Goal: Share content: Share content

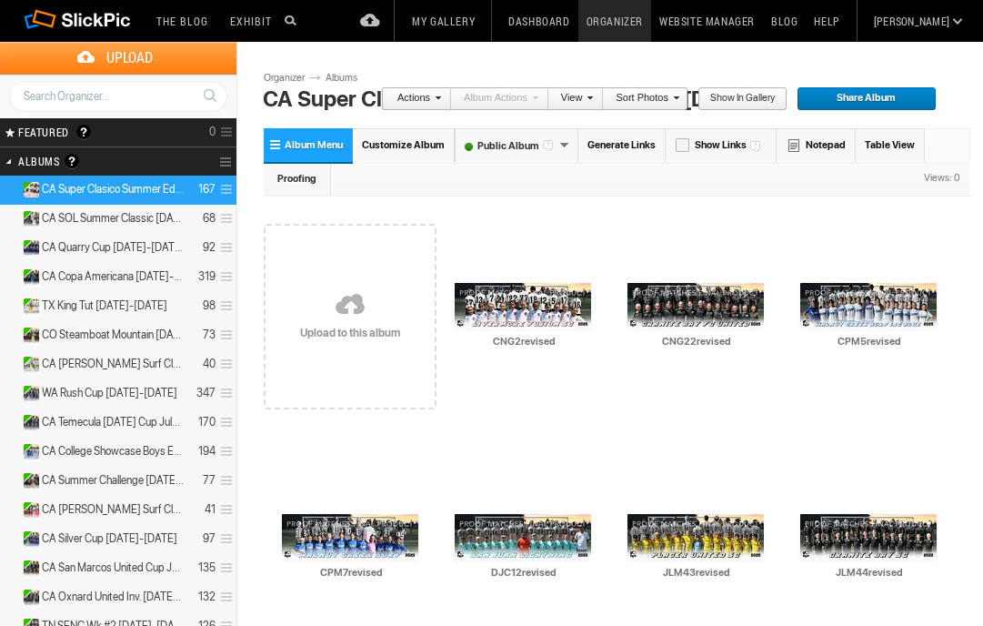
click at [418, 142] on span "Customize Album" at bounding box center [403, 145] width 83 height 12
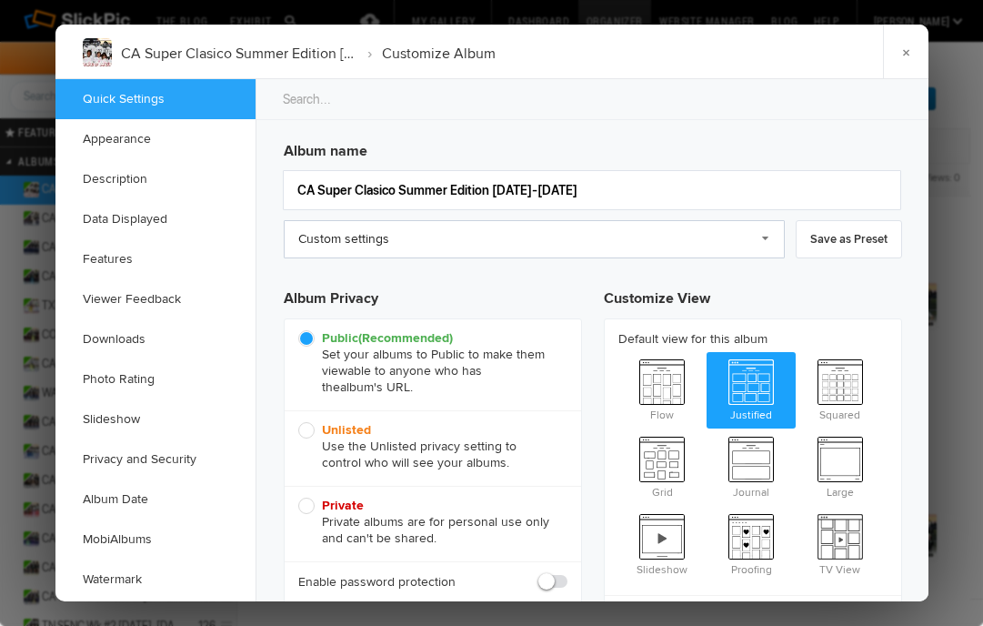
click at [596, 243] on link "Custom settings" at bounding box center [534, 239] width 501 height 38
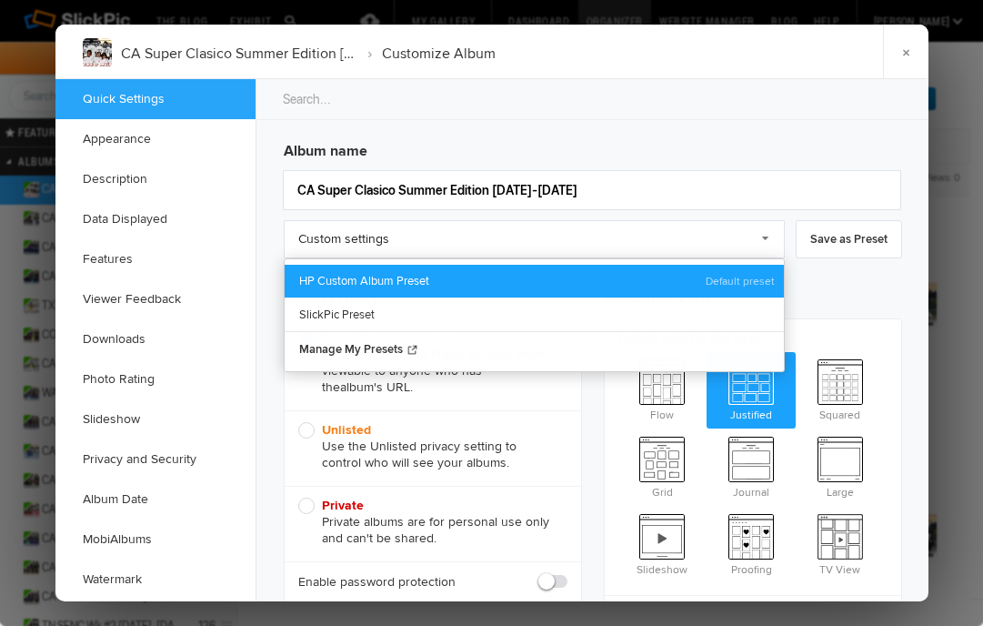
click at [540, 281] on link "HP Custom Album Preset" at bounding box center [534, 281] width 499 height 33
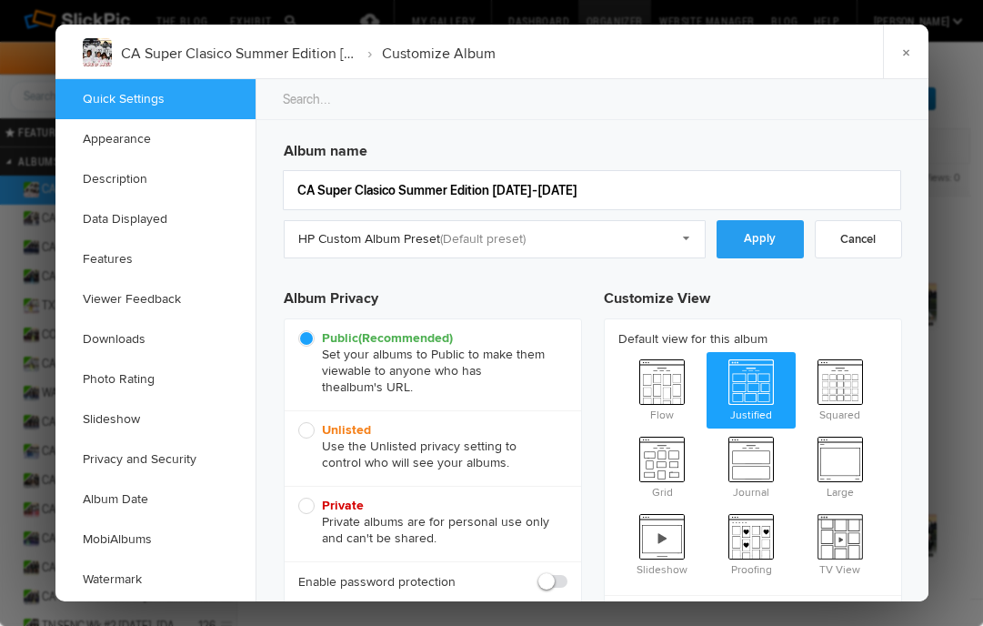
click at [781, 240] on link "Apply" at bounding box center [760, 239] width 87 height 38
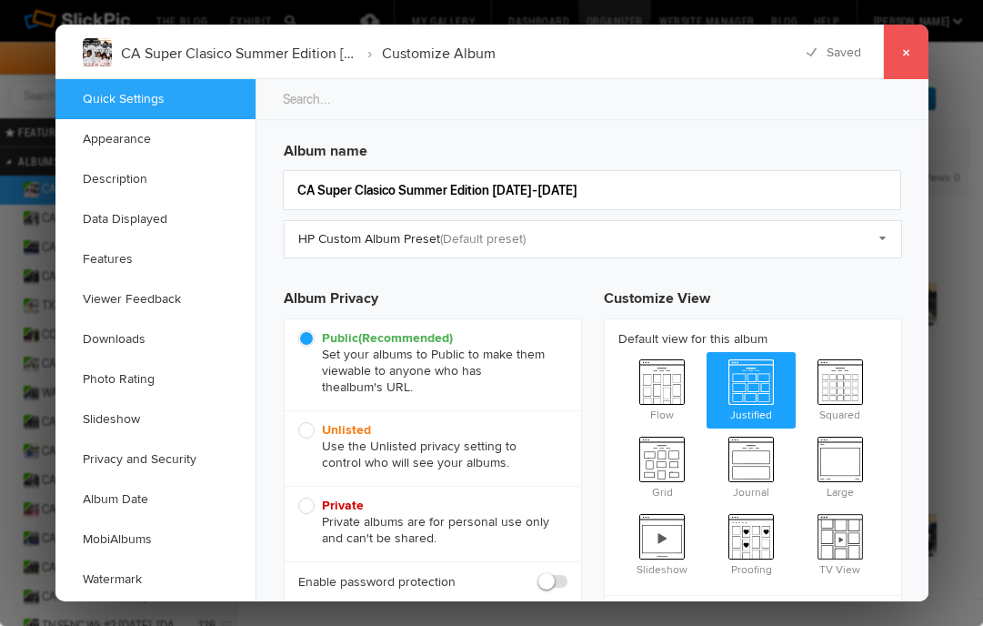
click at [892, 55] on link "×" at bounding box center [905, 52] width 45 height 55
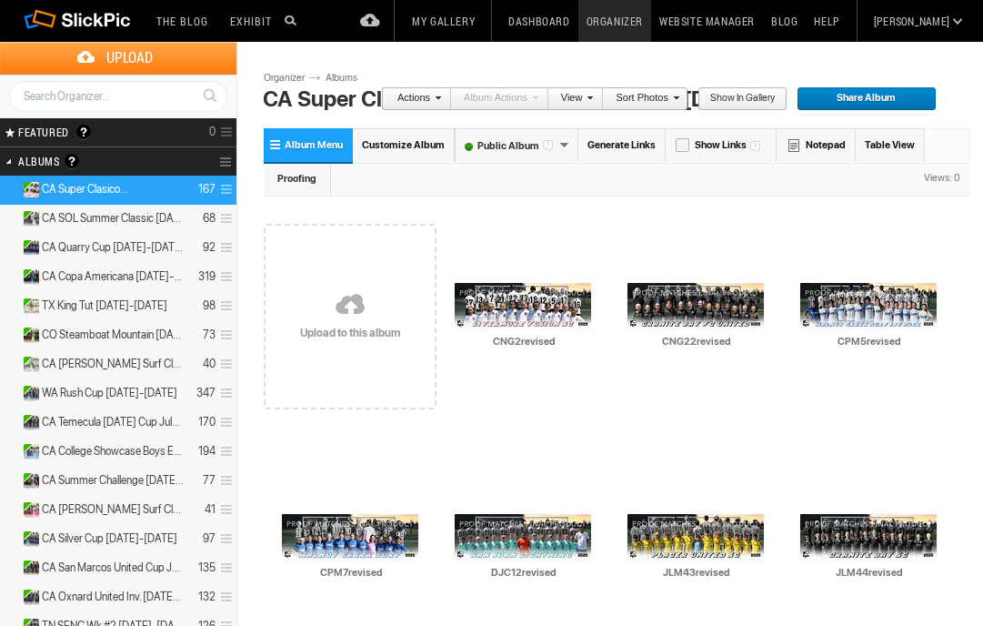
click at [334, 83] on link "Albums" at bounding box center [348, 78] width 55 height 15
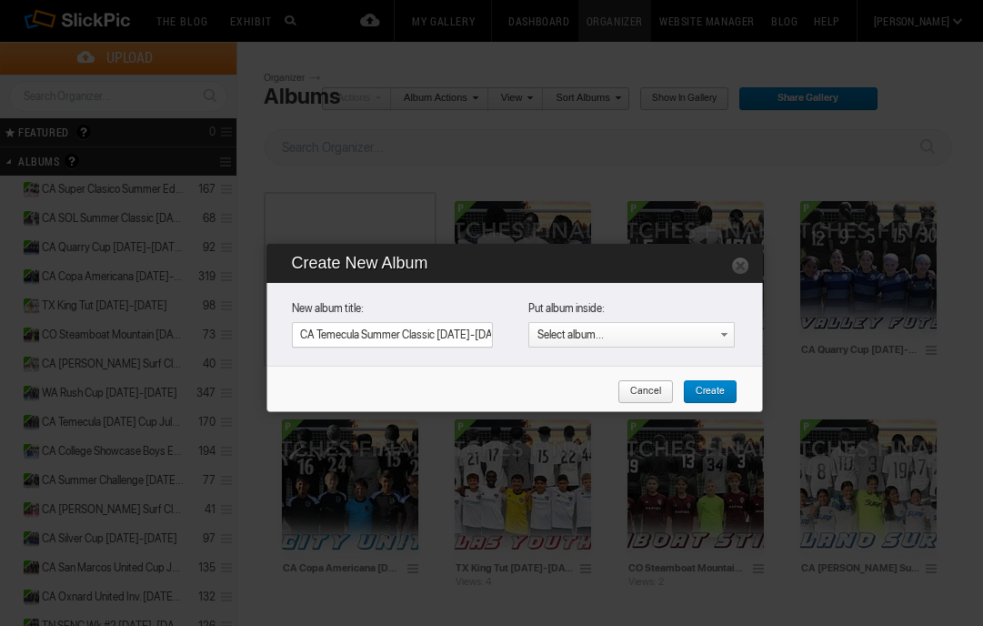
scroll to position [0, 20]
type input "CA Temecula Summer Classic Aug. 8-10 2025"
click at [715, 387] on span "Create" at bounding box center [704, 392] width 42 height 24
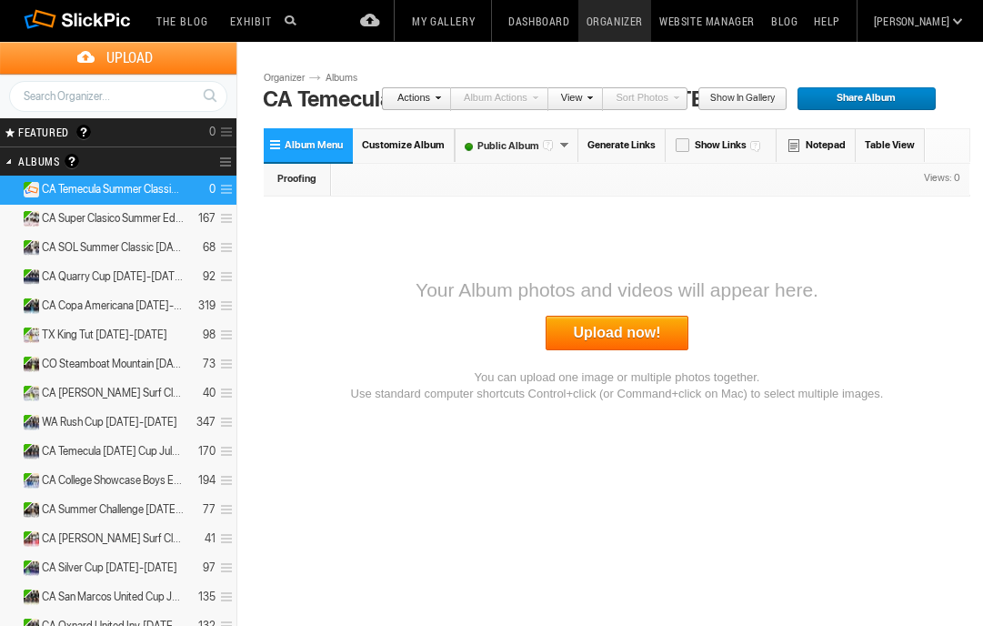
click at [619, 332] on link "Upload now!" at bounding box center [618, 333] width 144 height 35
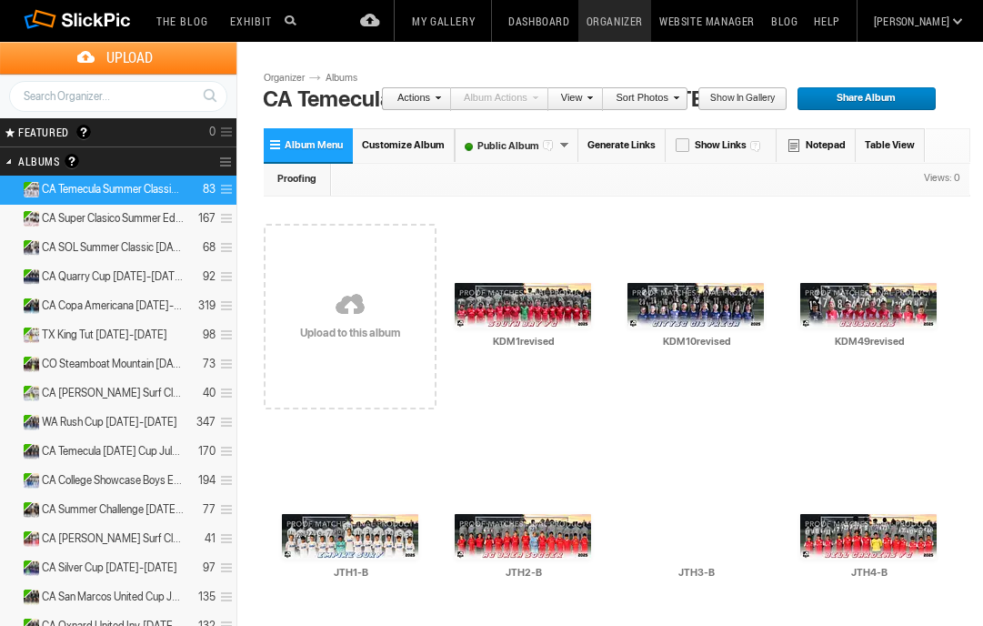
click at [347, 80] on link "Albums" at bounding box center [348, 78] width 55 height 15
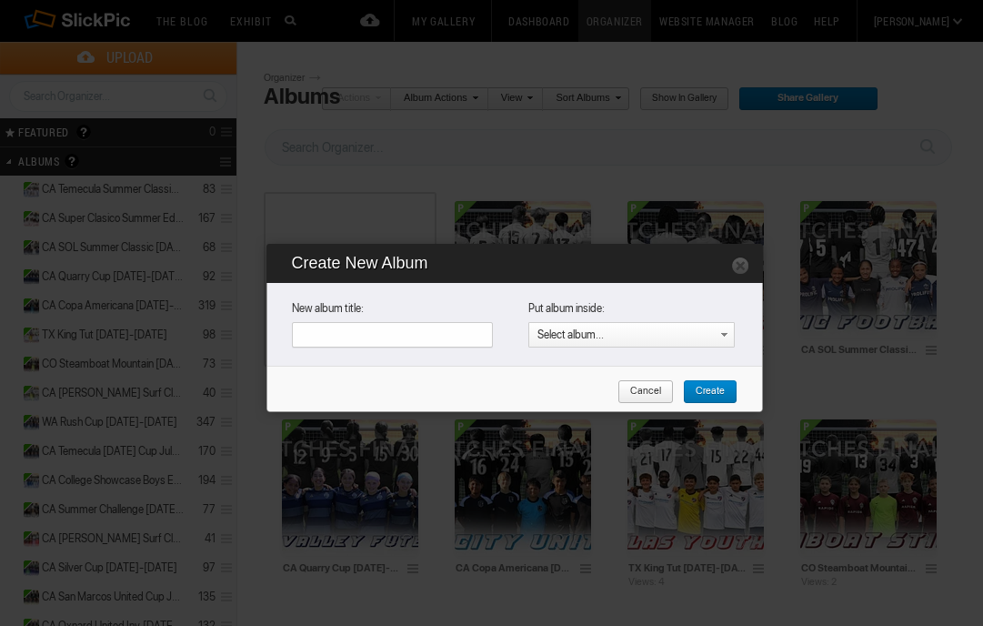
type input "HI International Cup Aug. 9-10 2025"
click at [706, 387] on span "Create" at bounding box center [704, 392] width 42 height 24
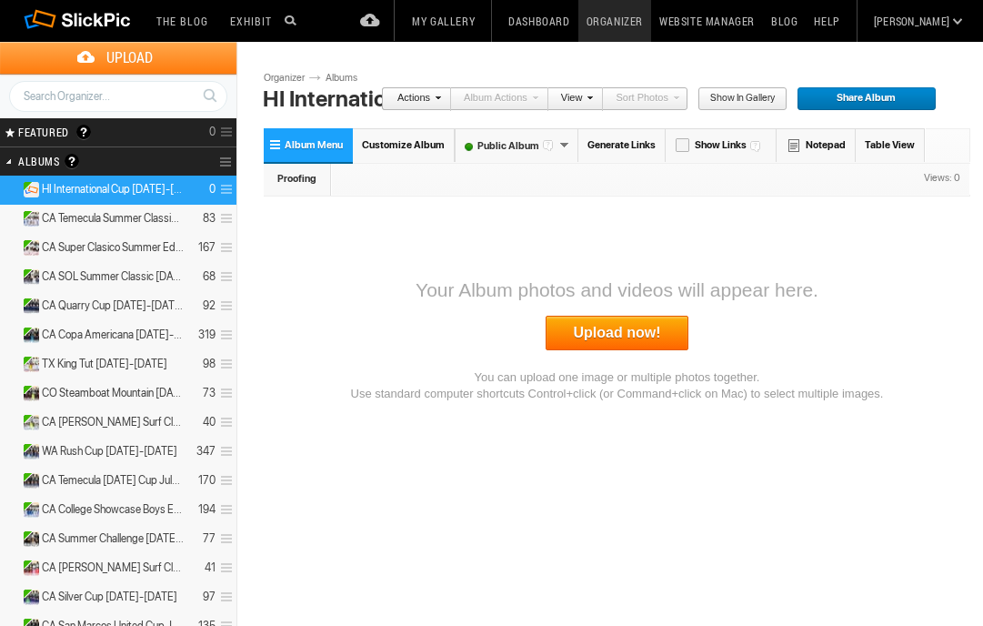
click at [604, 348] on link "Upload now!" at bounding box center [618, 333] width 144 height 35
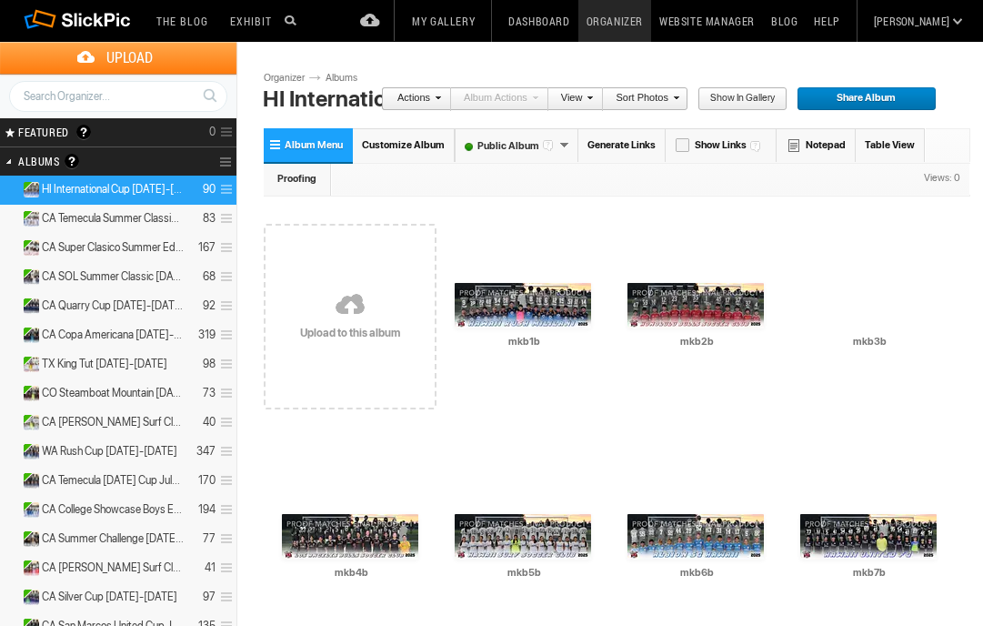
click at [346, 76] on link "Albums" at bounding box center [348, 78] width 55 height 15
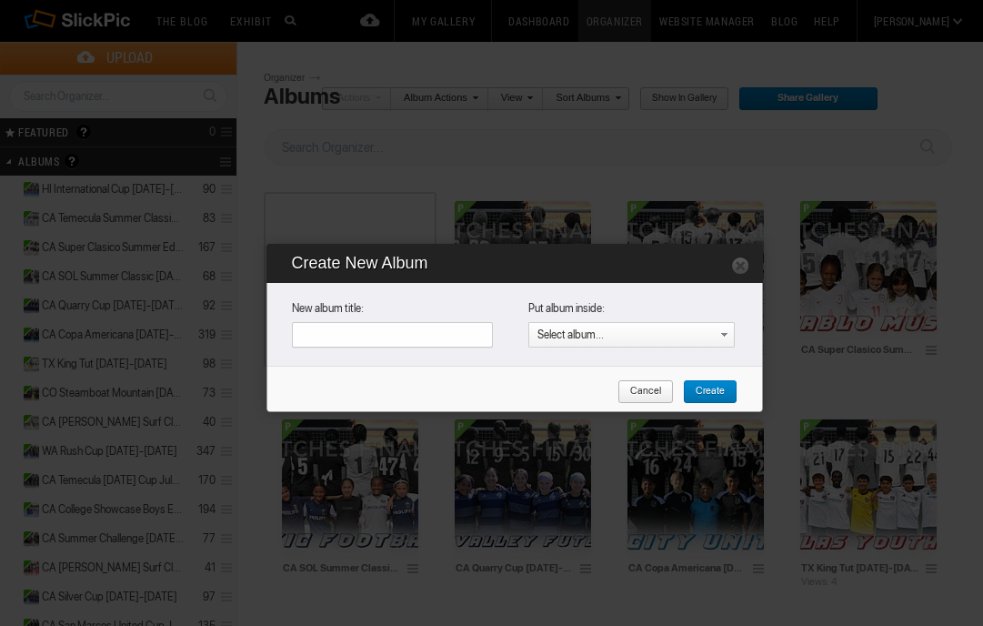
paste input "TN Scenic City Kickoff [DATE]-[DATE]"
type input "TN Scenic City Kickoff [DATE]-[DATE]"
click at [703, 386] on span "Create" at bounding box center [704, 392] width 42 height 24
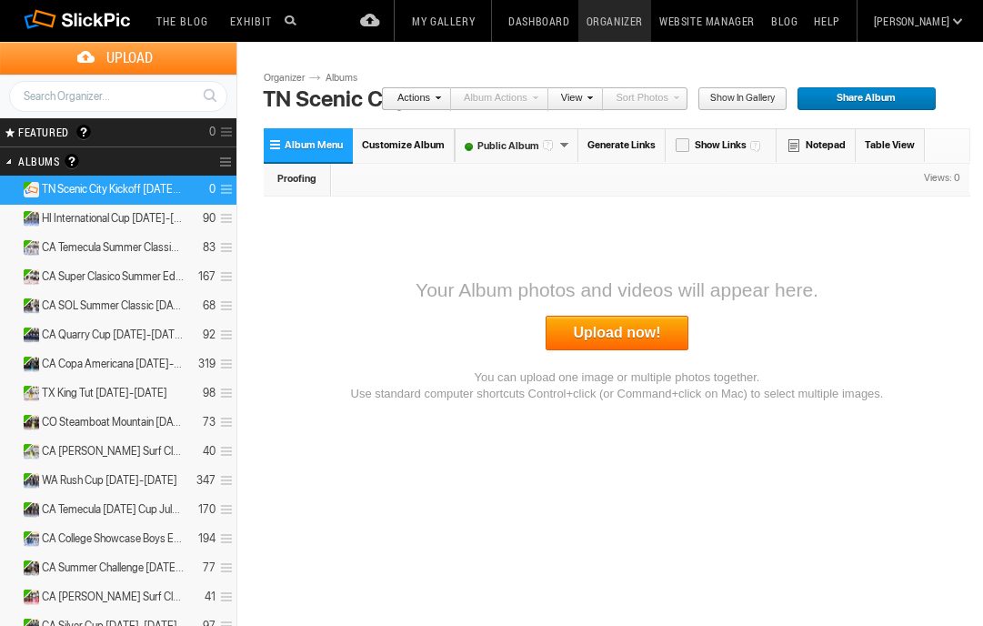
click at [592, 327] on link "Upload now!" at bounding box center [618, 333] width 144 height 35
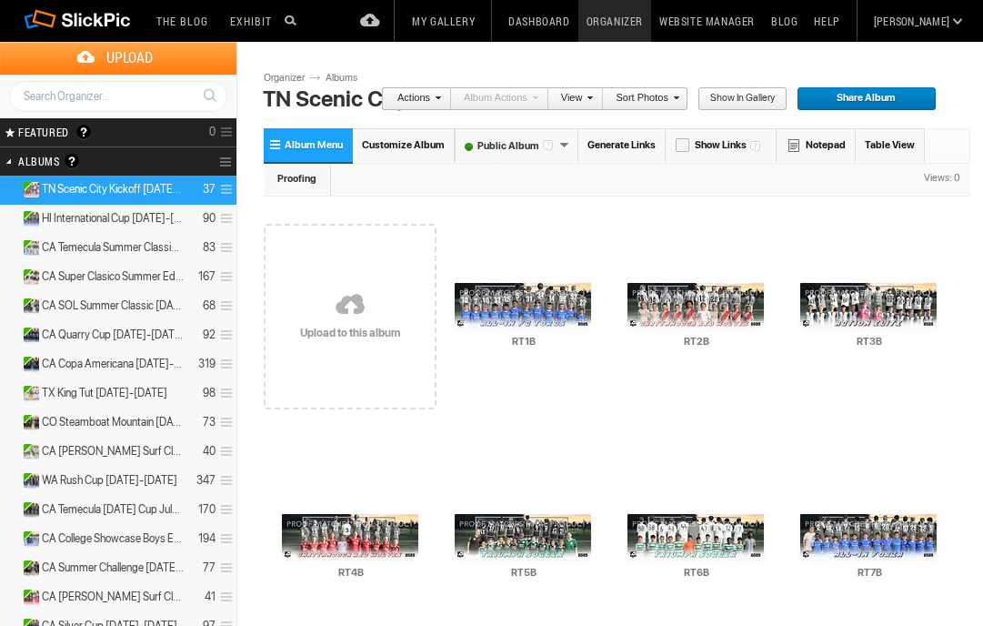
click at [843, 96] on span "Share Album" at bounding box center [860, 99] width 127 height 24
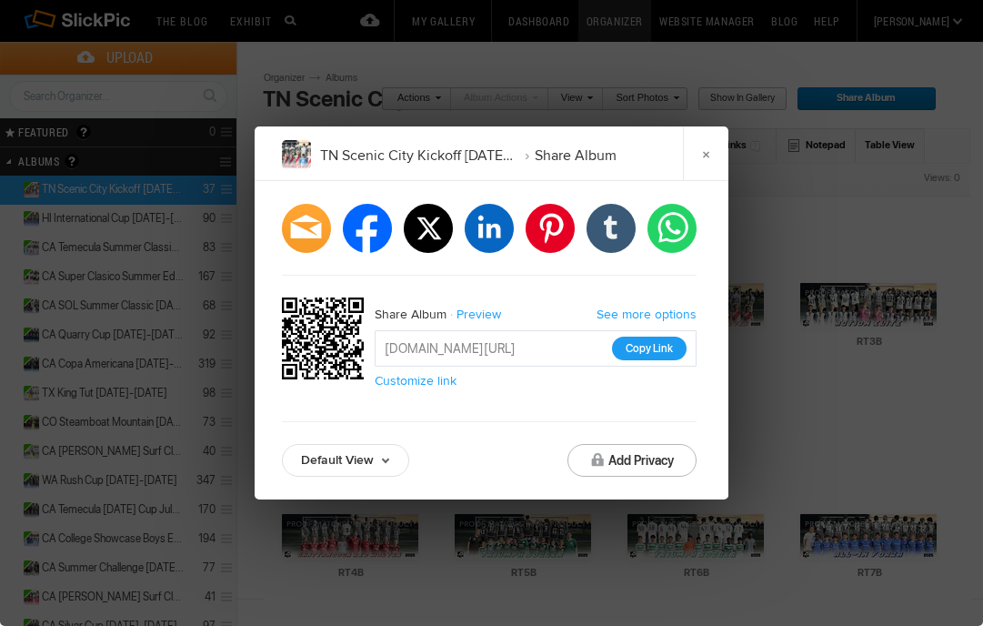
click at [659, 353] on button "Copy Link" at bounding box center [649, 349] width 75 height 24
click at [715, 156] on link "×" at bounding box center [705, 153] width 45 height 55
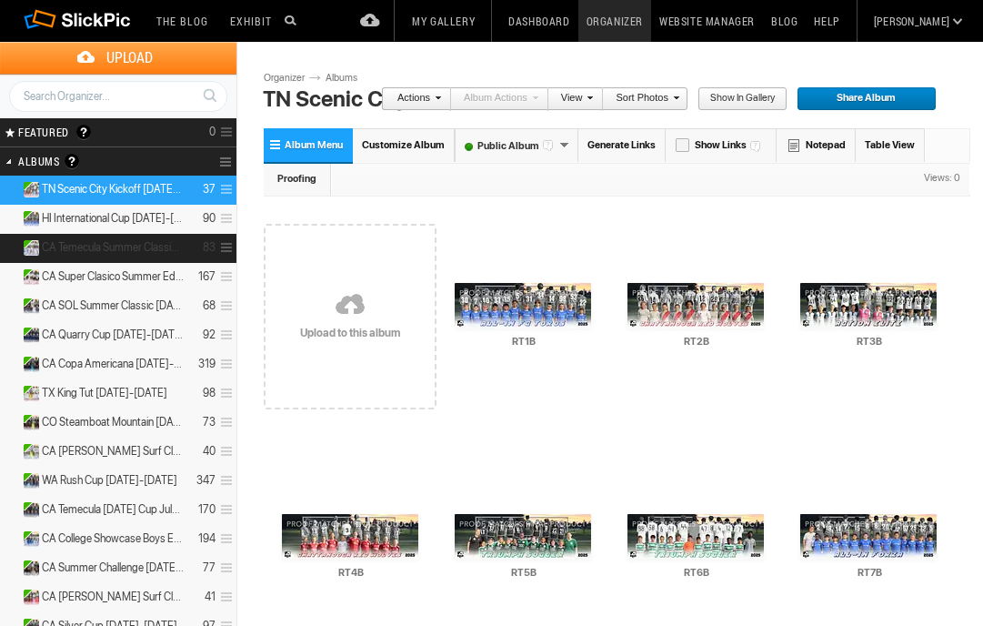
click at [225, 245] on span at bounding box center [224, 248] width 17 height 30
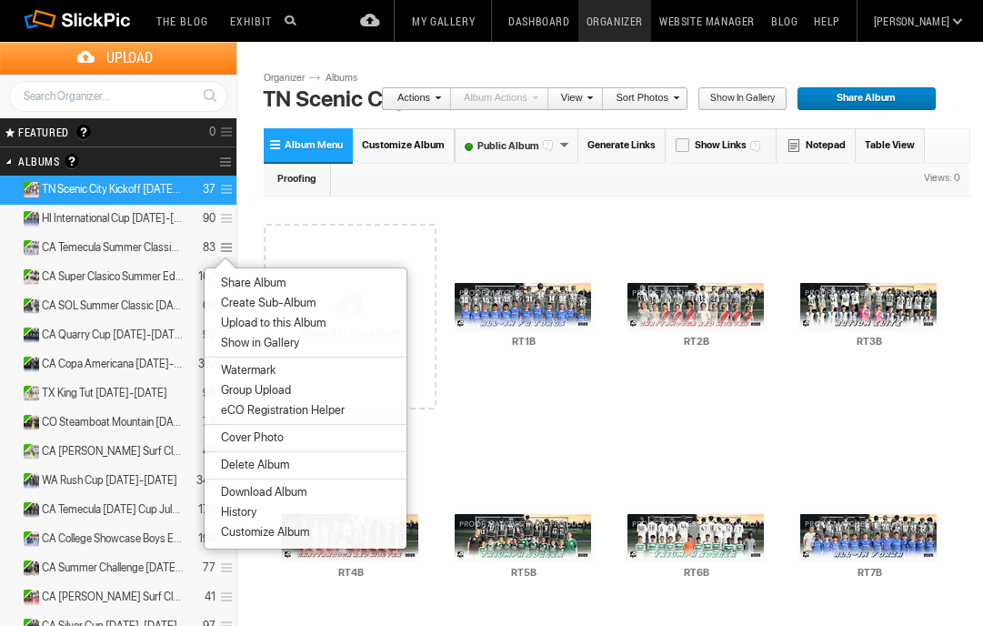
click at [229, 282] on span "Share Album" at bounding box center [251, 283] width 70 height 15
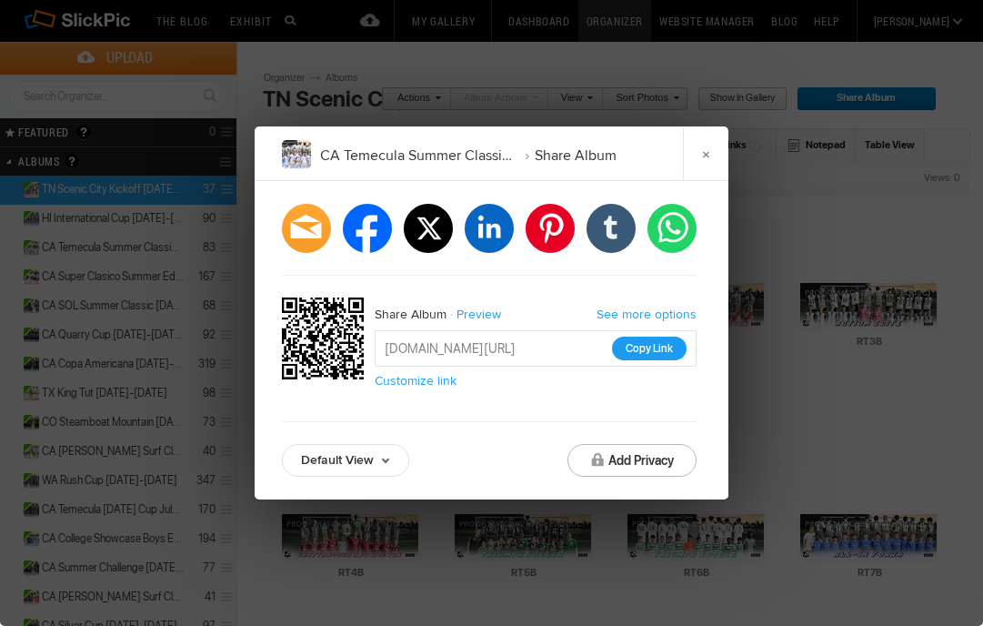
click at [626, 352] on button "Copy Link" at bounding box center [649, 349] width 75 height 24
click at [720, 145] on link "×" at bounding box center [705, 153] width 45 height 55
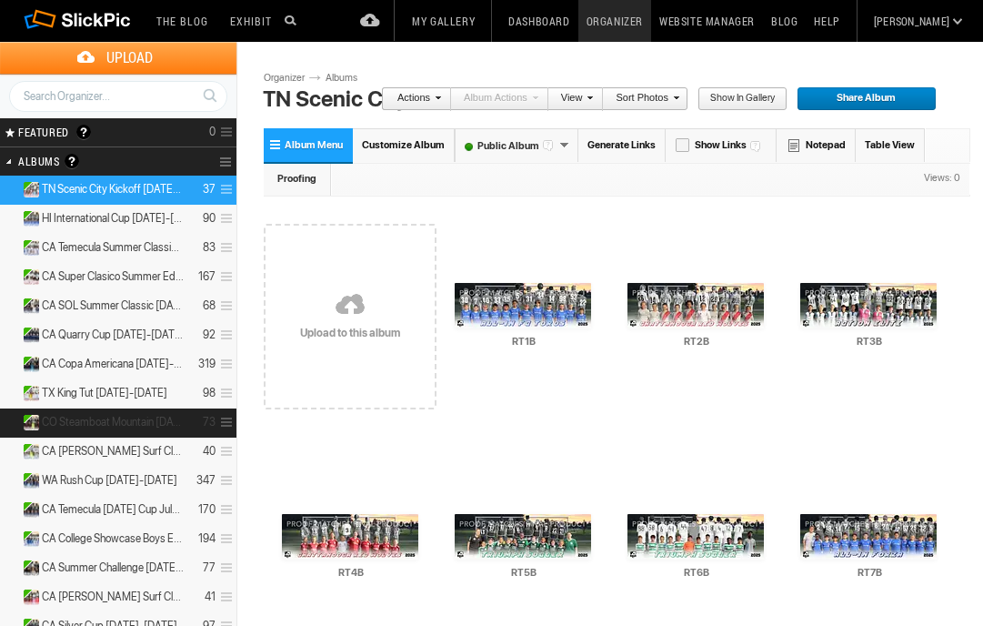
click at [229, 419] on span at bounding box center [224, 423] width 17 height 30
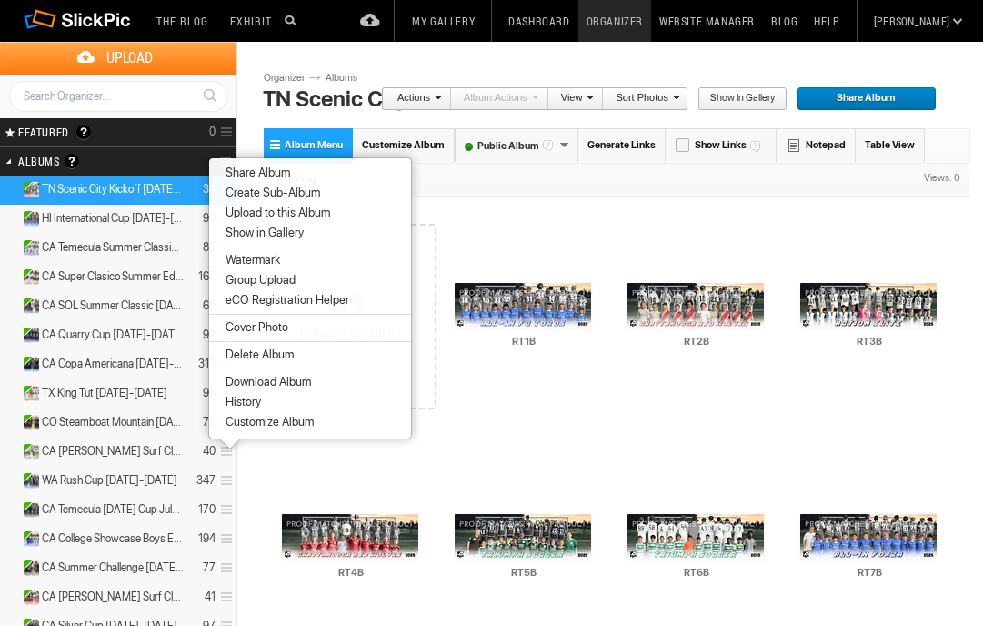
click at [304, 174] on li "Share Album" at bounding box center [310, 173] width 202 height 20
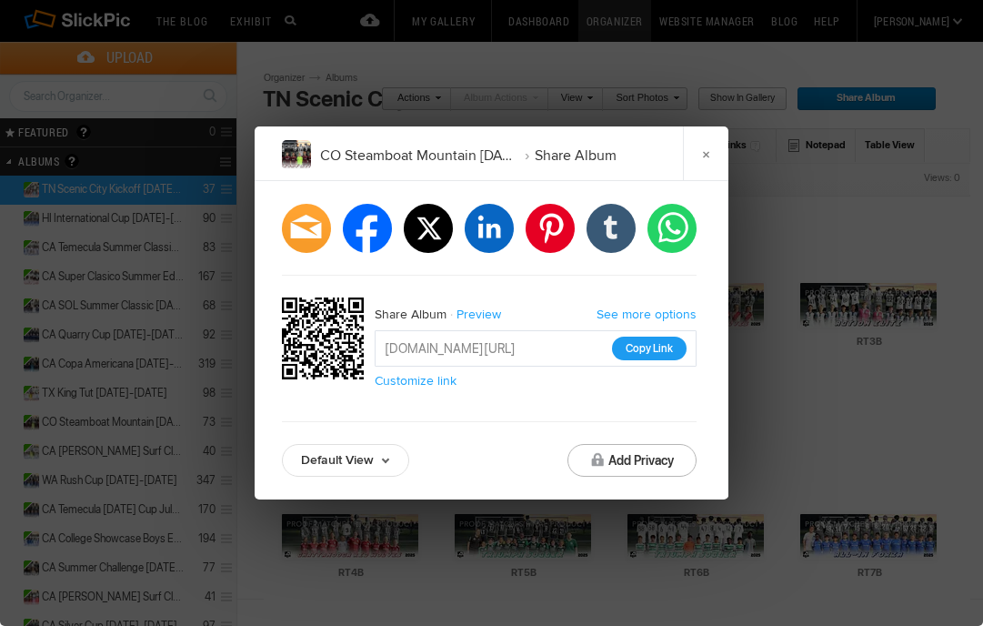
click at [642, 349] on button "Copy Link" at bounding box center [649, 349] width 75 height 24
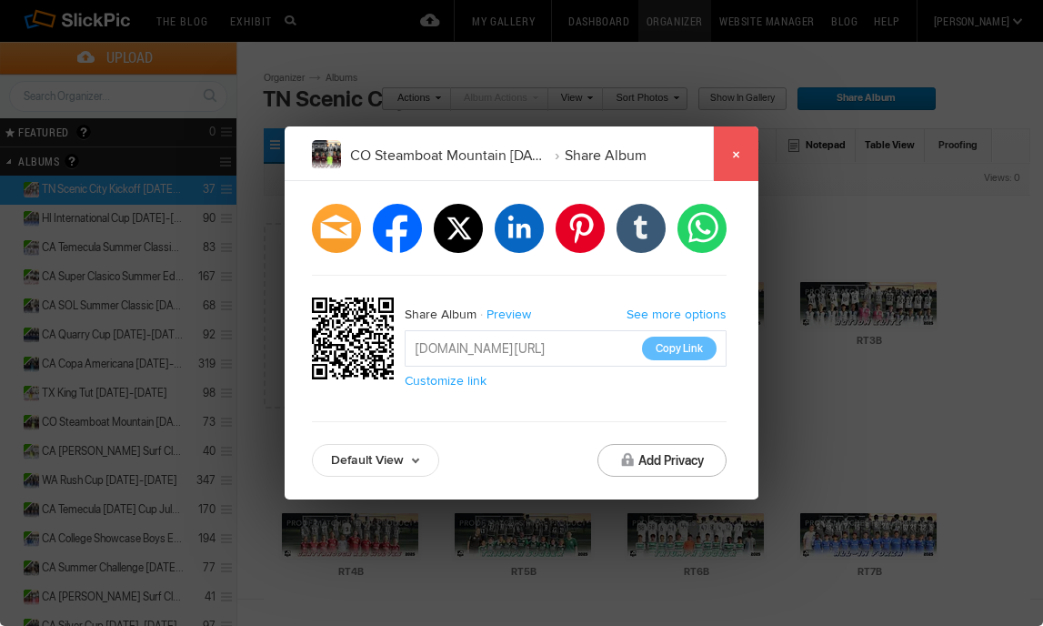
click at [720, 151] on link "×" at bounding box center [735, 153] width 45 height 55
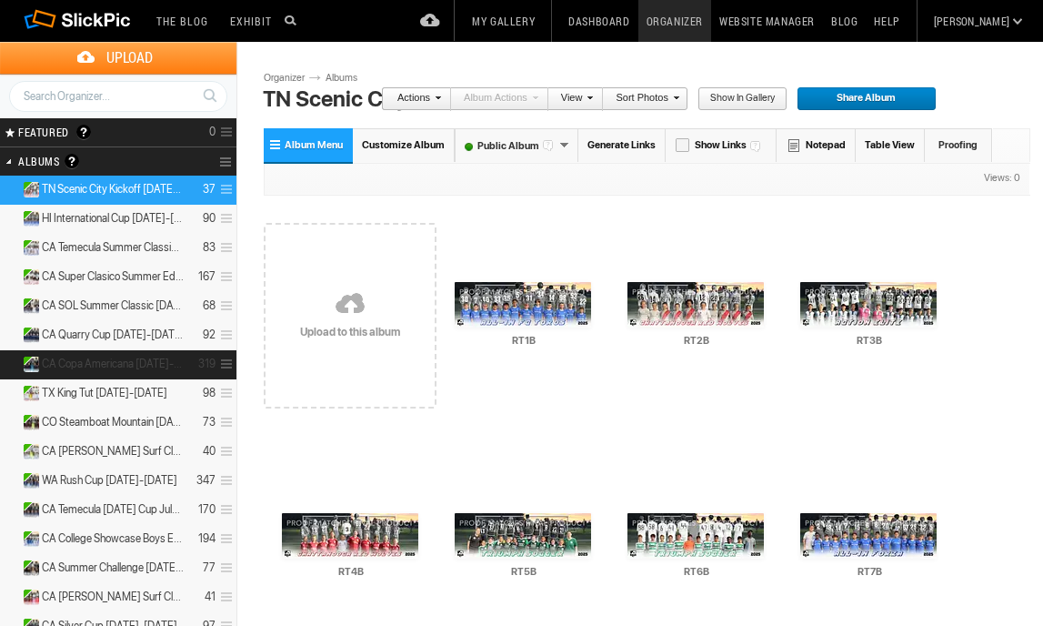
click at [227, 359] on span at bounding box center [224, 364] width 17 height 30
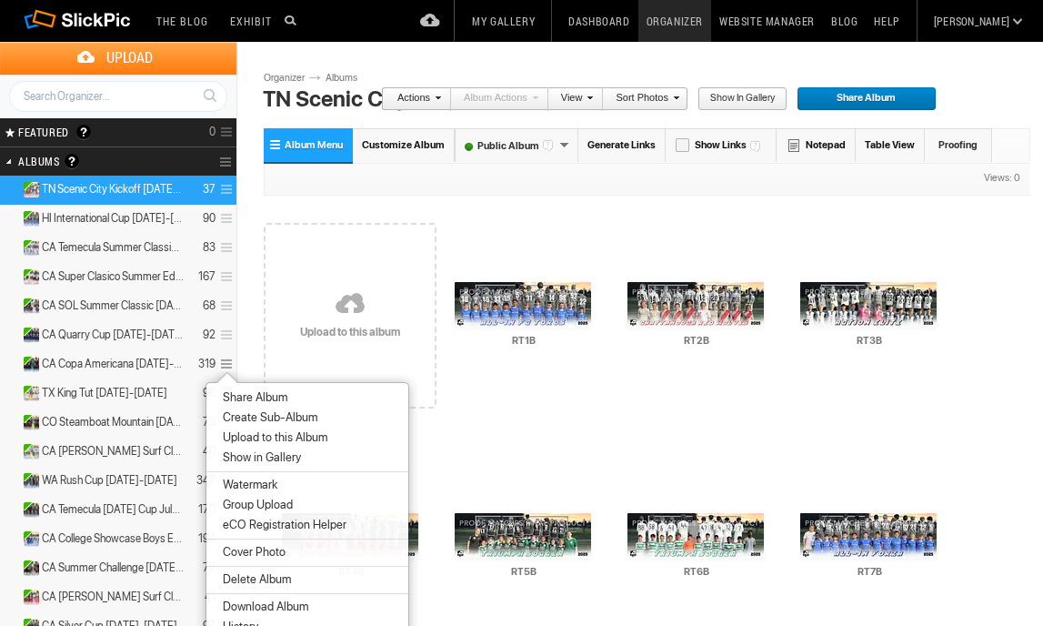
click at [228, 392] on span "Share Album" at bounding box center [252, 397] width 70 height 15
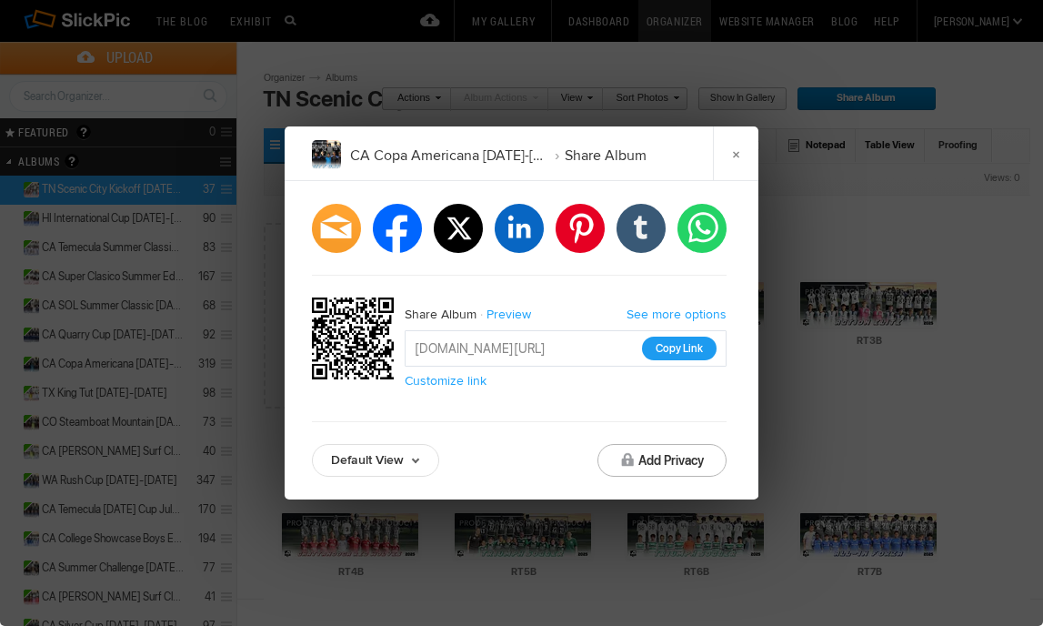
click at [680, 348] on button "Copy Link" at bounding box center [679, 349] width 75 height 24
click at [683, 352] on button "Copy Link" at bounding box center [679, 349] width 75 height 24
click at [741, 156] on link "×" at bounding box center [735, 153] width 45 height 55
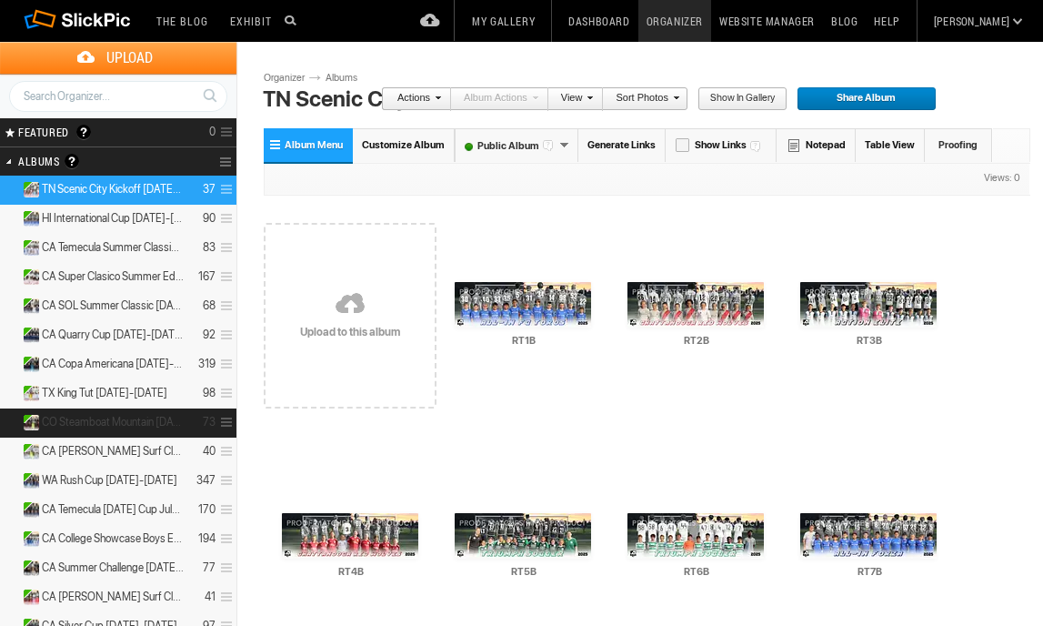
click at [227, 421] on span at bounding box center [224, 423] width 17 height 30
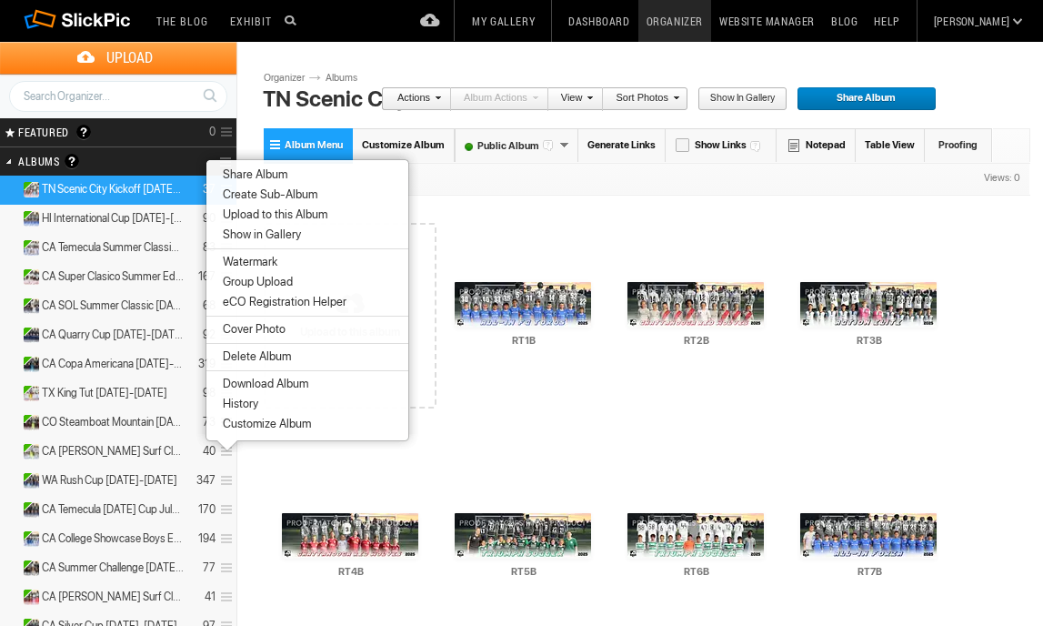
click at [278, 176] on span "Share Album" at bounding box center [252, 174] width 70 height 15
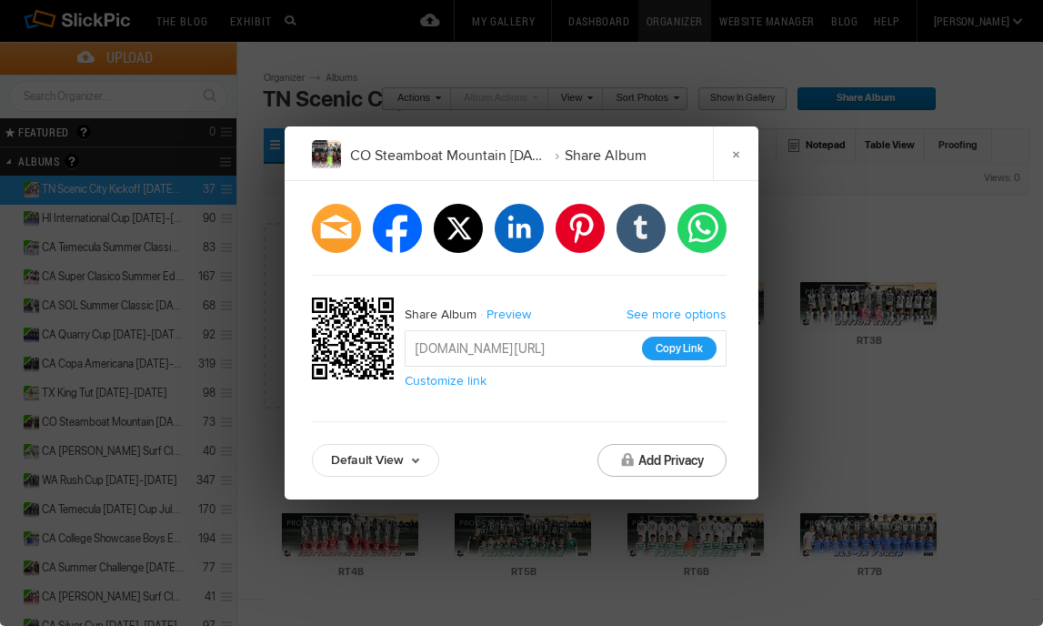
click at [669, 346] on button "Copy Link" at bounding box center [679, 349] width 75 height 24
click at [750, 144] on link "×" at bounding box center [735, 153] width 45 height 55
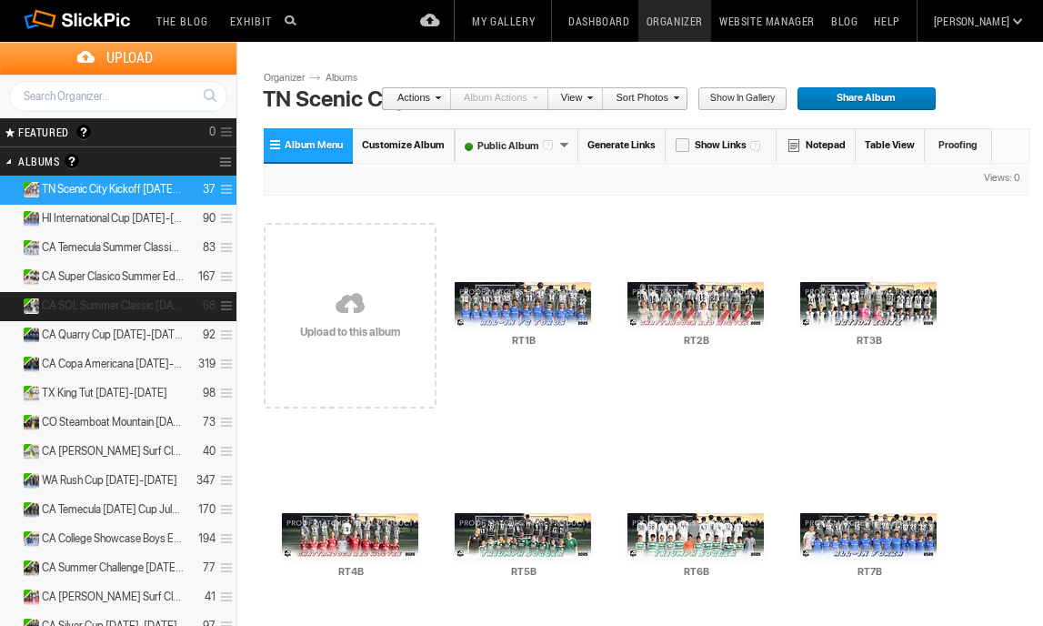
click at [225, 301] on span at bounding box center [224, 306] width 17 height 30
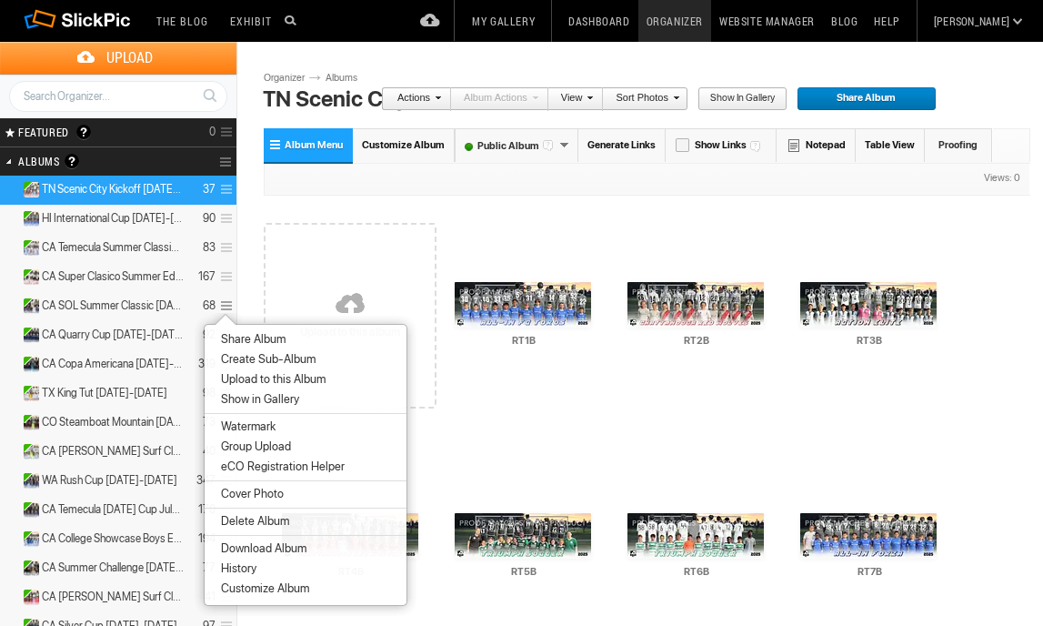
click at [229, 337] on span "Share Album" at bounding box center [251, 339] width 70 height 15
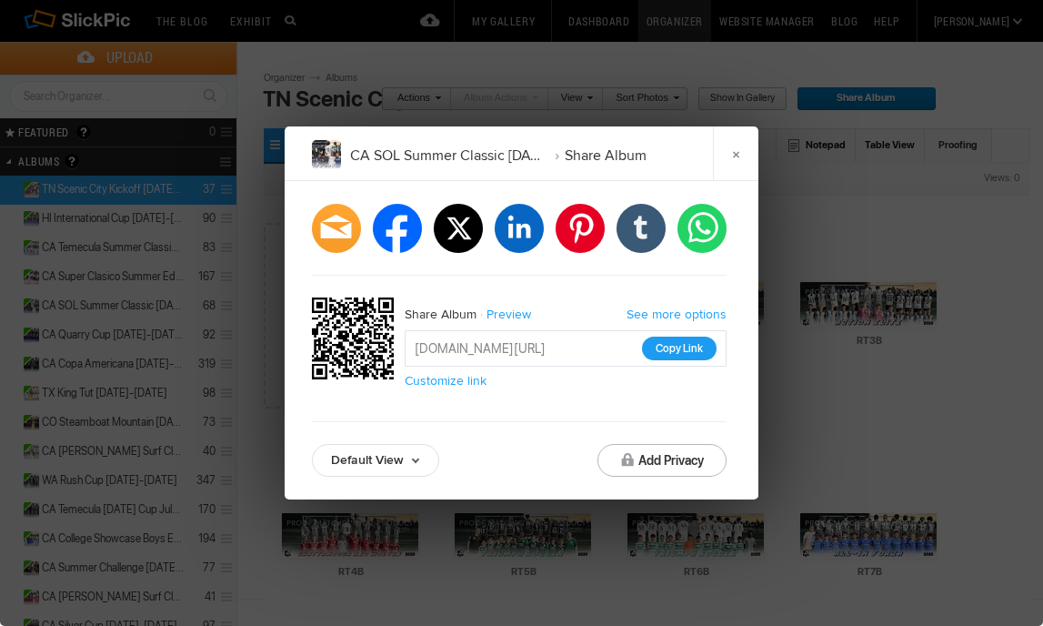
click at [692, 348] on button "Copy Link" at bounding box center [679, 349] width 75 height 24
click at [677, 348] on button "Copy Link" at bounding box center [679, 349] width 75 height 24
click at [692, 351] on button "Copy Link" at bounding box center [679, 349] width 75 height 24
click at [730, 145] on link "×" at bounding box center [735, 153] width 45 height 55
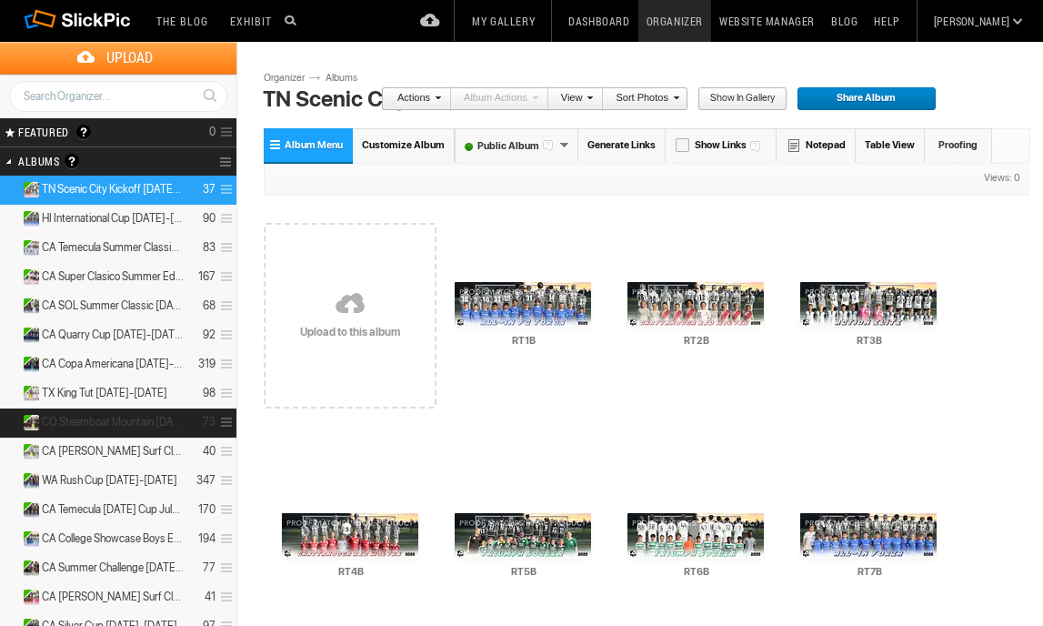
click at [225, 417] on span at bounding box center [224, 423] width 17 height 30
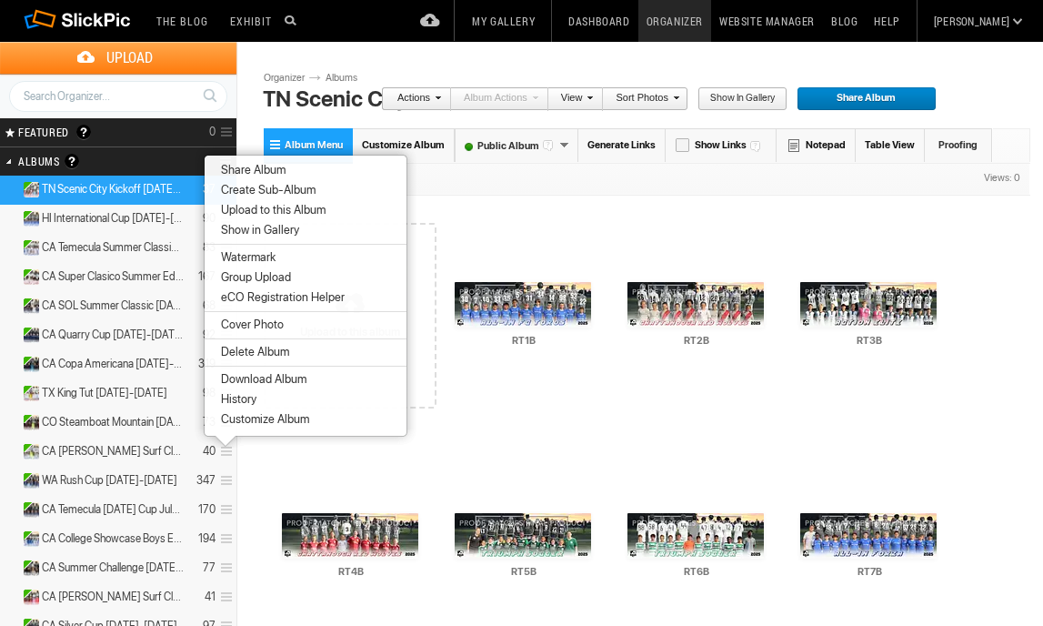
click at [265, 169] on span "Share Album" at bounding box center [251, 170] width 70 height 15
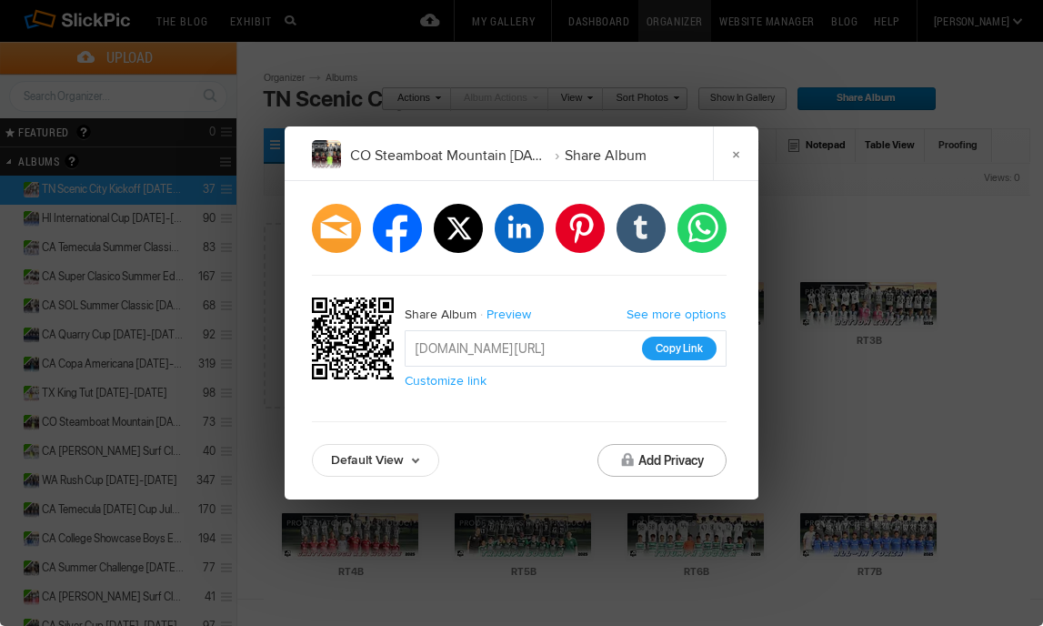
click at [668, 337] on button "Copy Link" at bounding box center [679, 349] width 75 height 24
